Goal: Find specific page/section

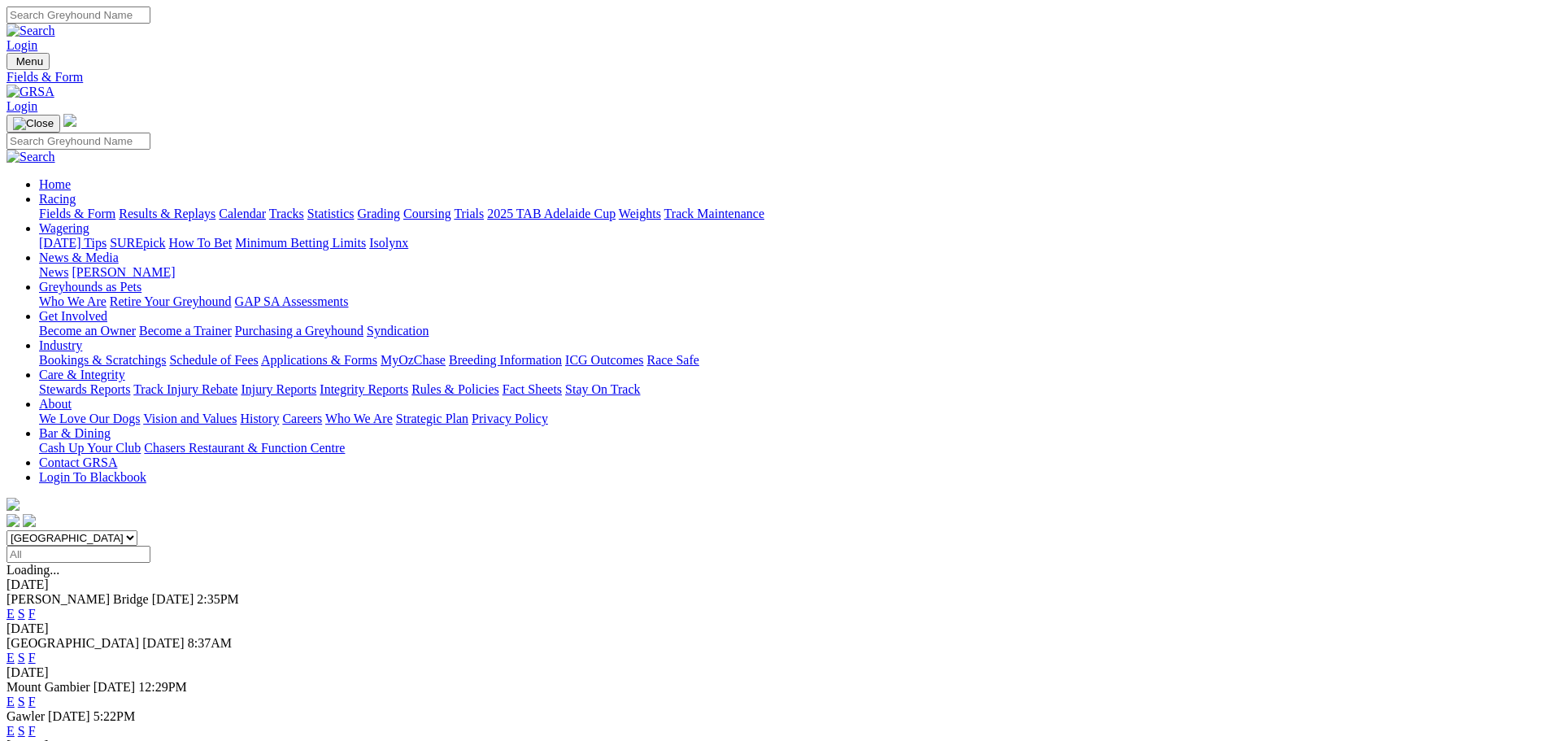
click at [115, 207] on link "Fields & Form" at bounding box center [77, 214] width 76 height 14
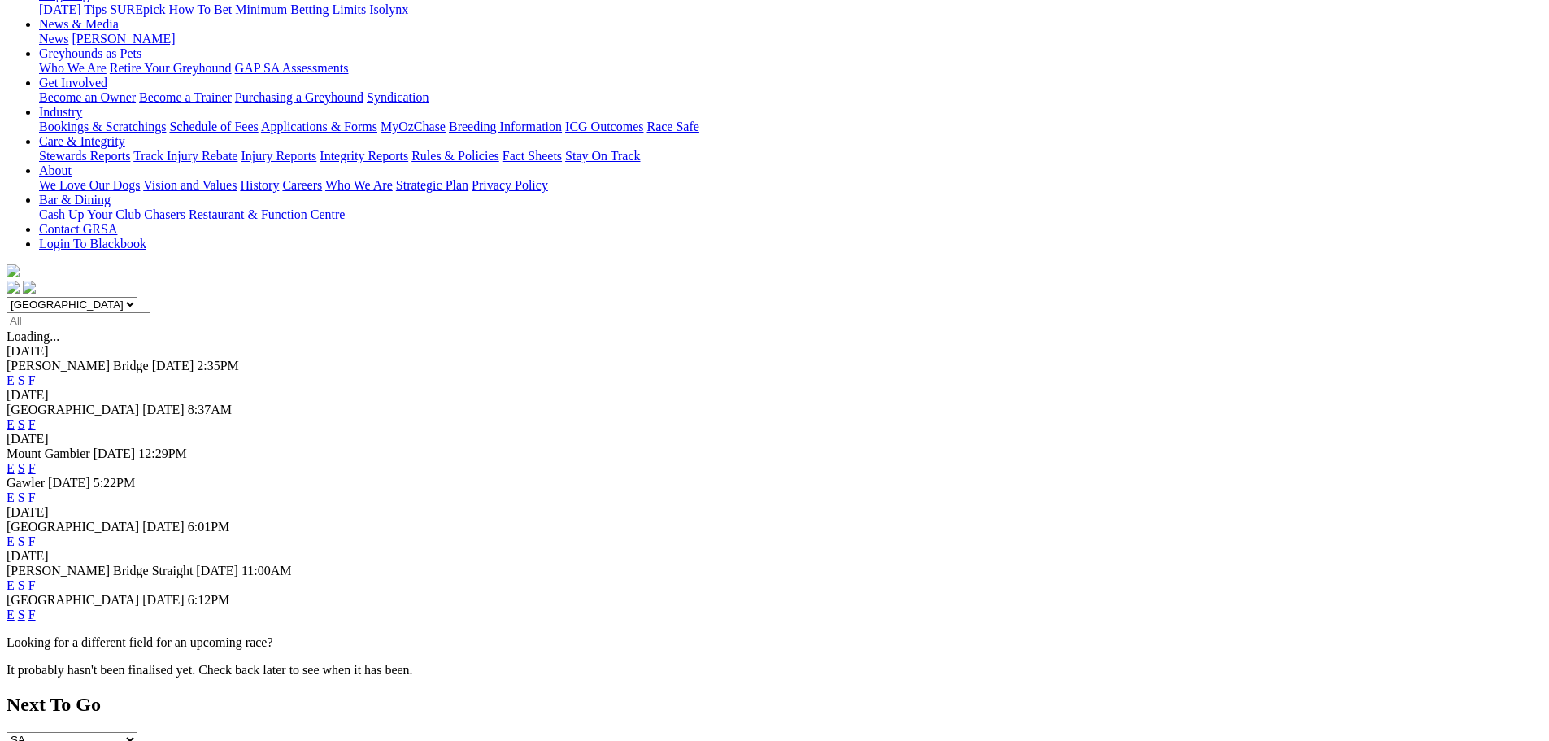
scroll to position [244, 0]
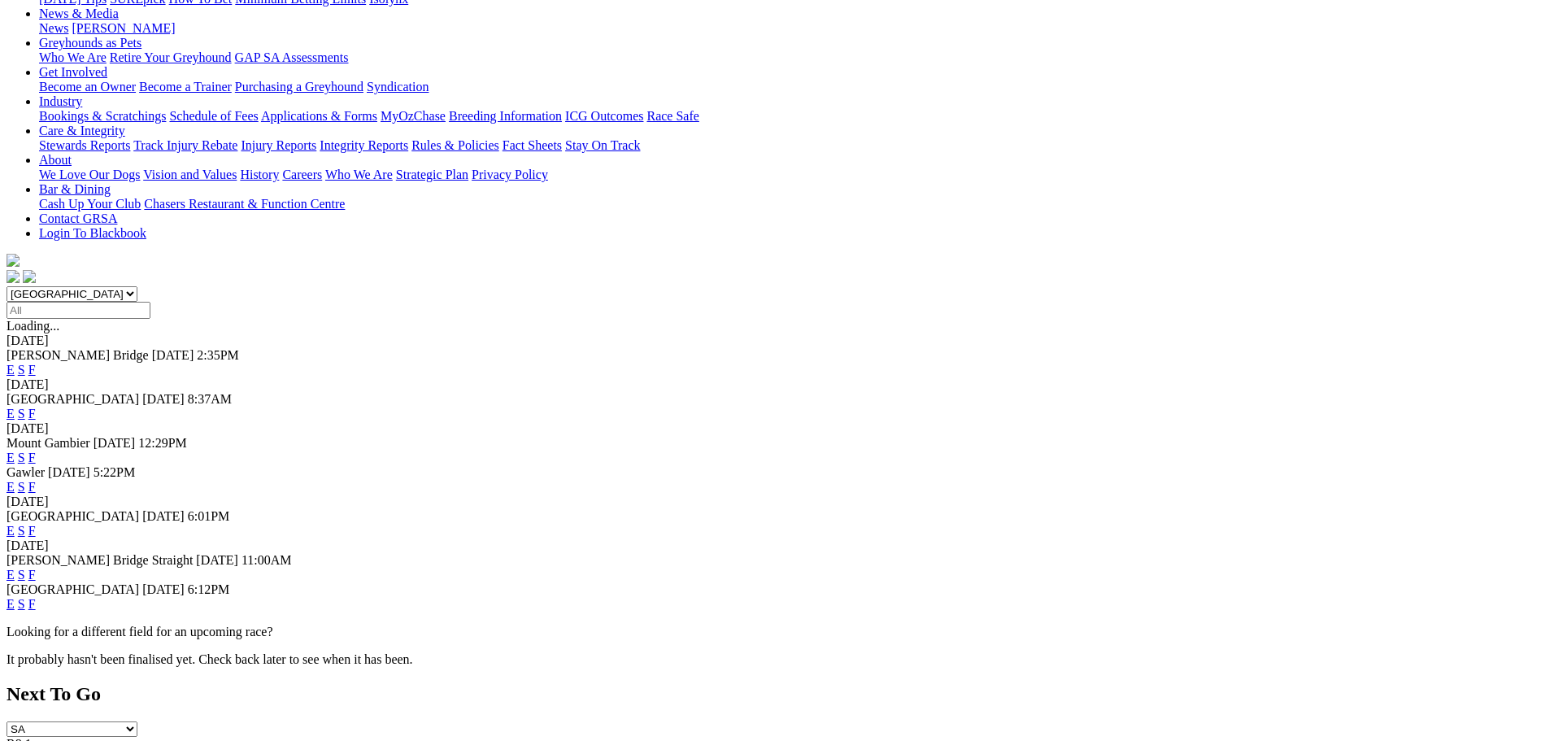
click at [36, 597] on link "F" at bounding box center [31, 604] width 7 height 14
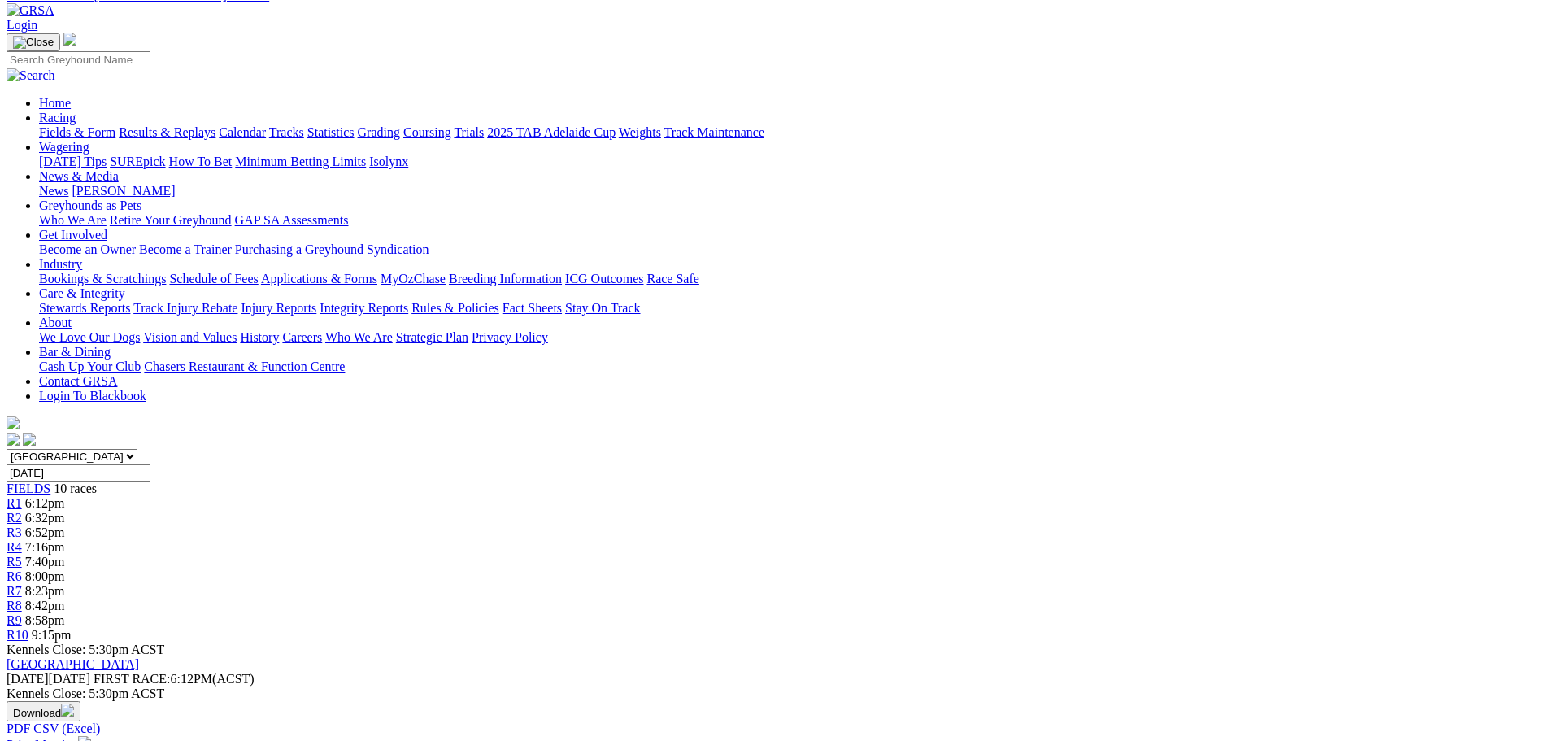
scroll to position [163, 0]
